Goal: Task Accomplishment & Management: Complete application form

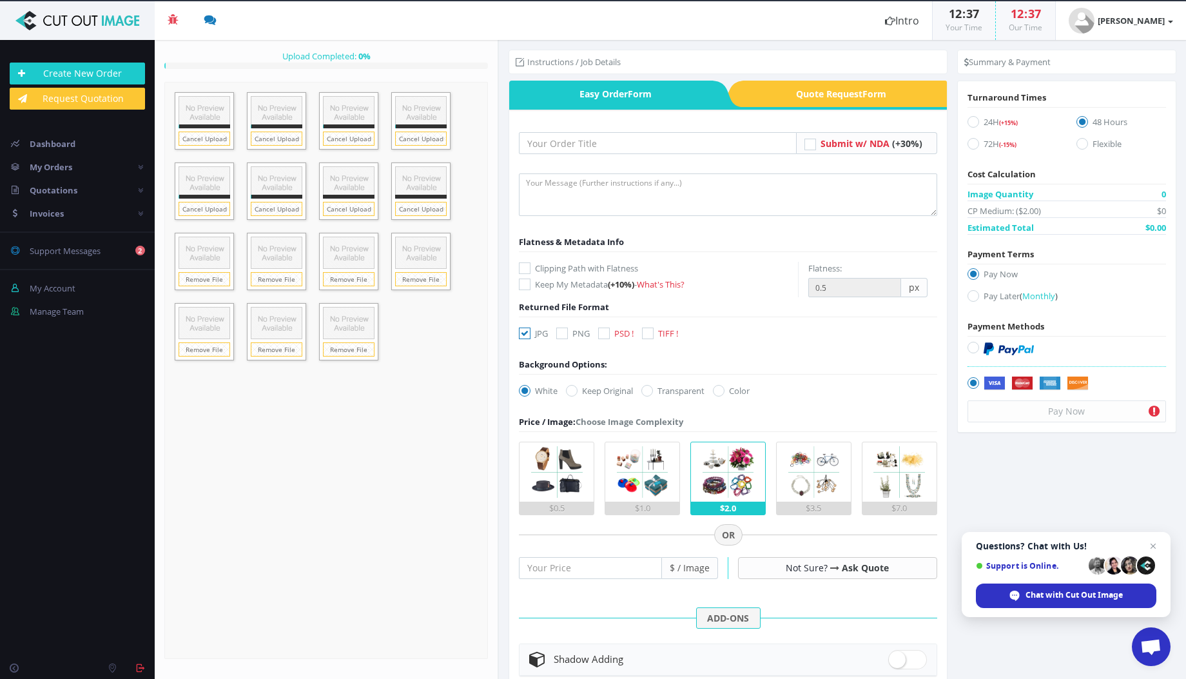
click at [603, 329] on icon at bounding box center [604, 333] width 12 height 12
click at [603, 329] on input "PSD !" at bounding box center [605, 333] width 8 height 8
checkbox input "true"
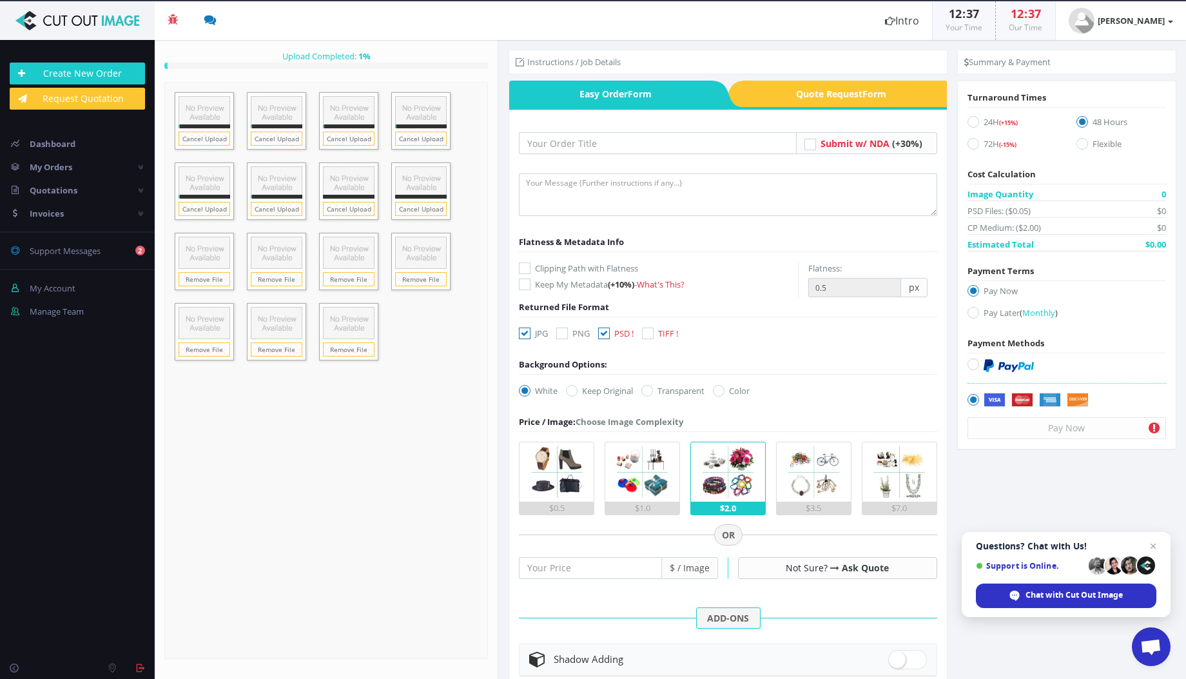
click at [522, 334] on icon at bounding box center [525, 333] width 12 height 12
click at [522, 334] on input "JPG" at bounding box center [526, 333] width 8 height 8
checkbox input "false"
click at [665, 147] on input "text" at bounding box center [657, 143] width 277 height 22
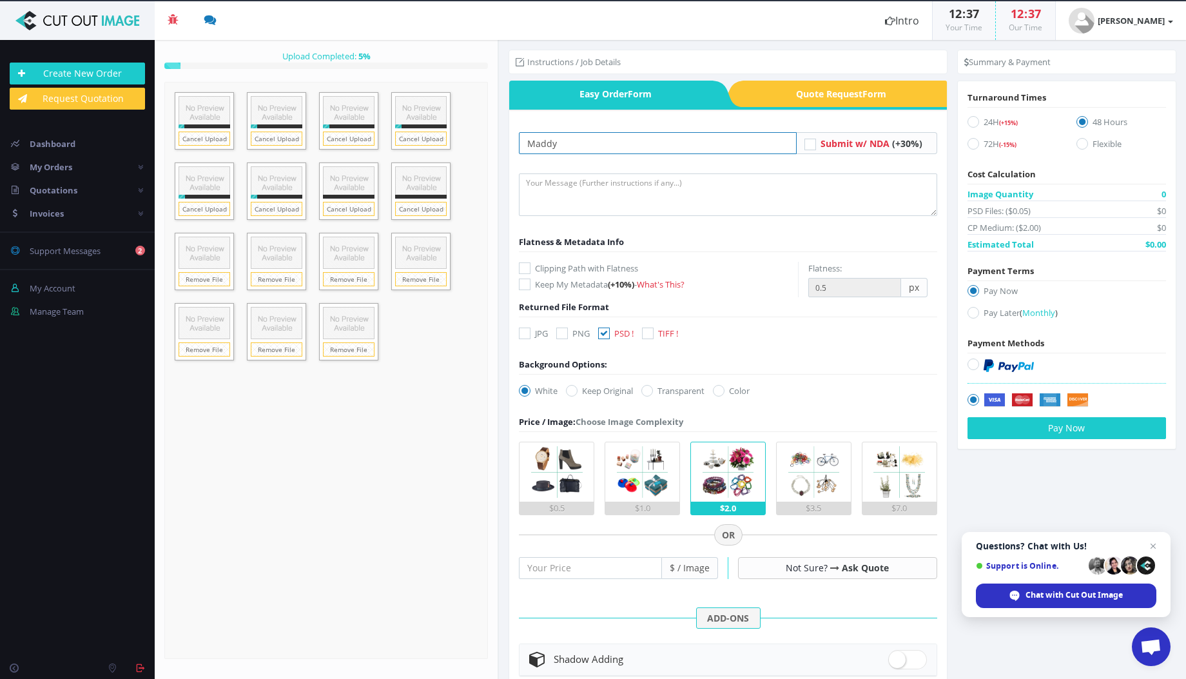
type input "Maddy"
click at [658, 179] on textarea at bounding box center [728, 194] width 418 height 43
type textarea "Please provide dropbox Link"
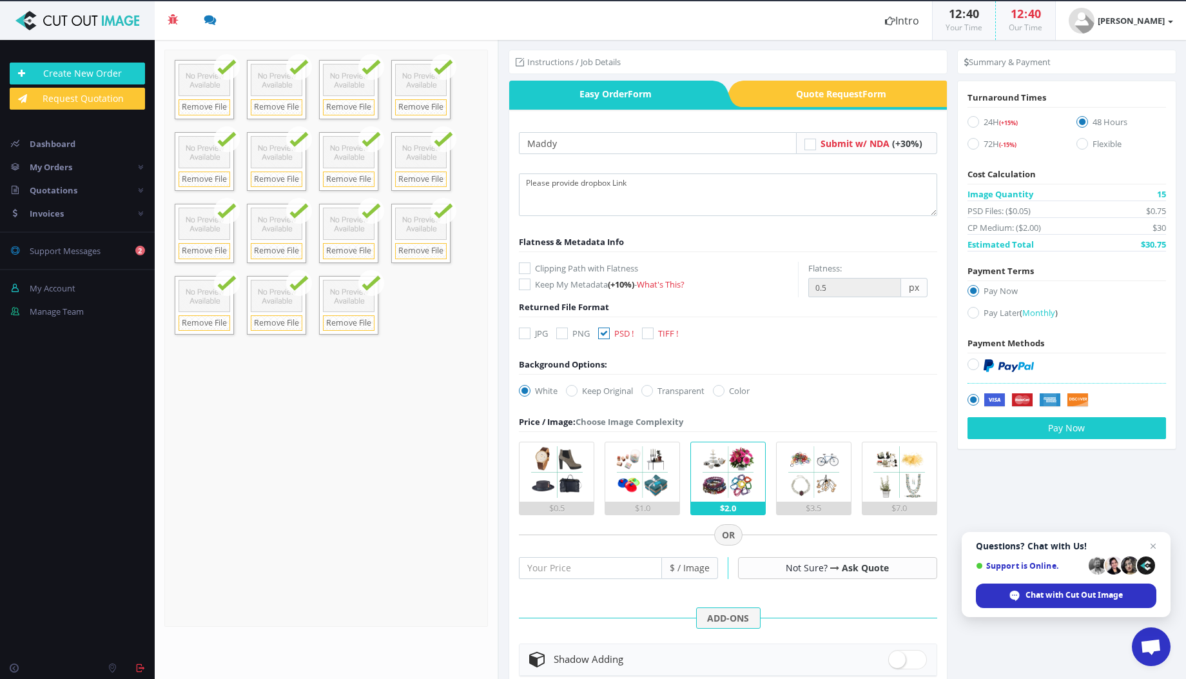
click at [969, 314] on icon at bounding box center [973, 313] width 12 height 12
click at [971, 314] on input "Pay Later ( Monthly )" at bounding box center [975, 313] width 8 height 8
radio input "true"
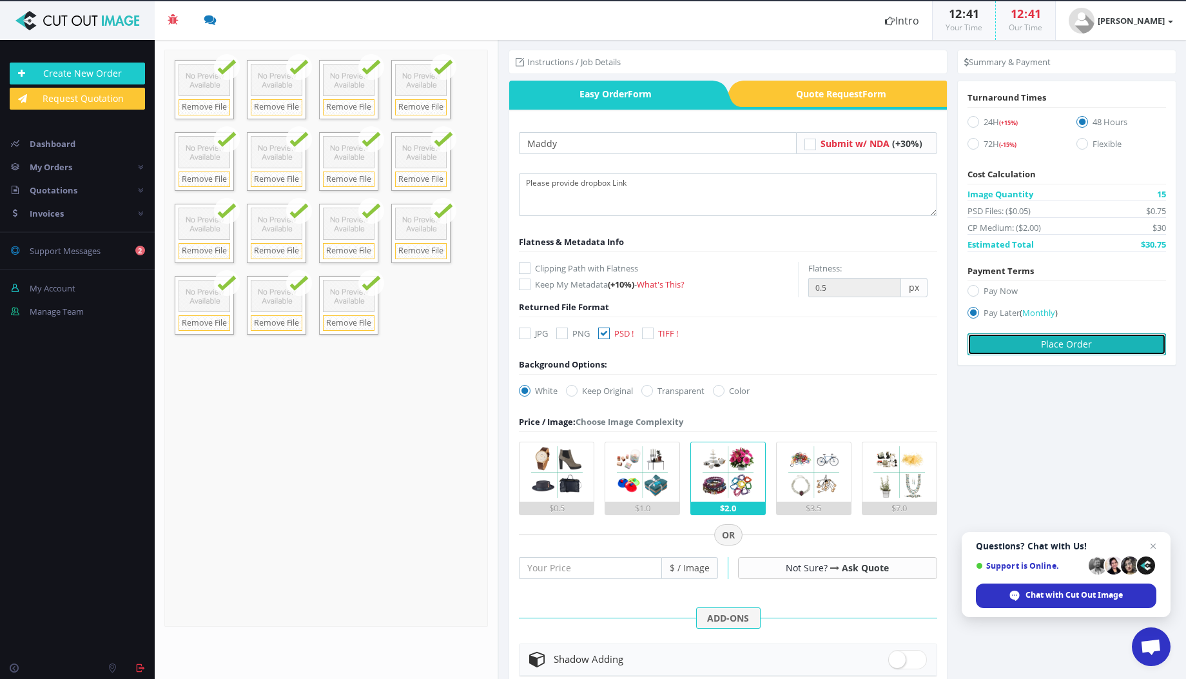
click at [1063, 347] on button "Place Order" at bounding box center [1066, 344] width 199 height 22
